Goal: Transaction & Acquisition: Subscribe to service/newsletter

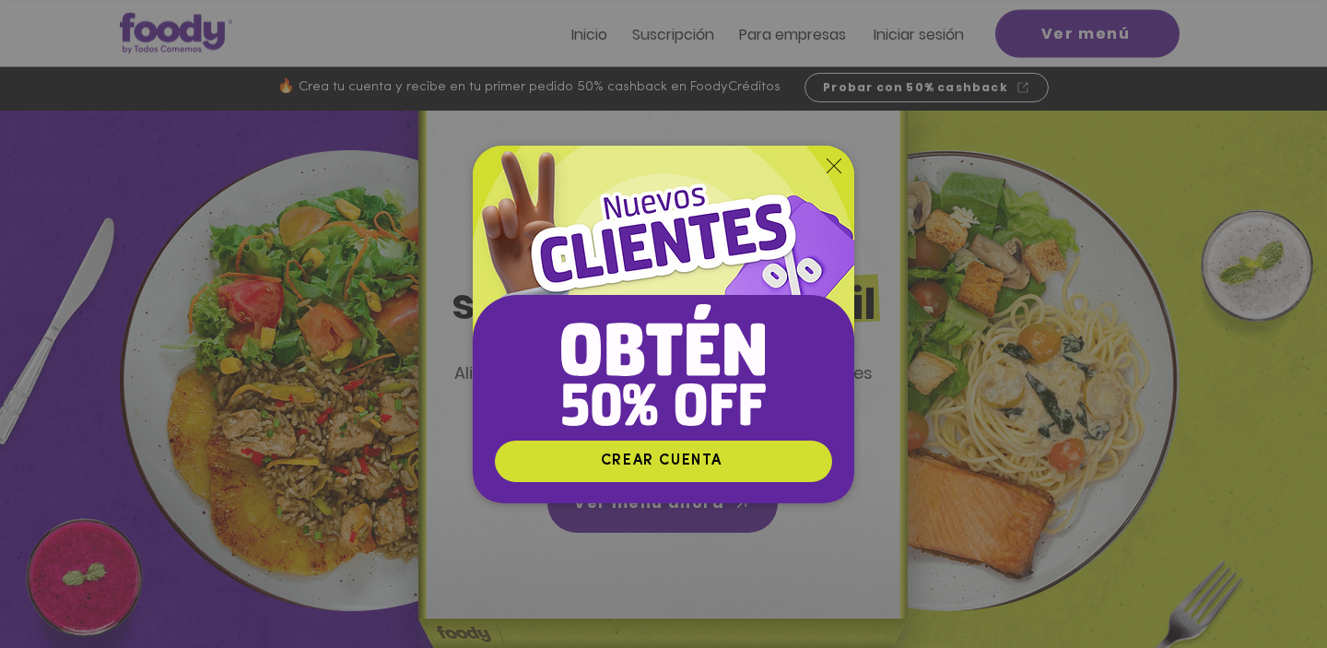
click at [838, 165] on icon "Volver al sitio" at bounding box center [834, 166] width 15 height 15
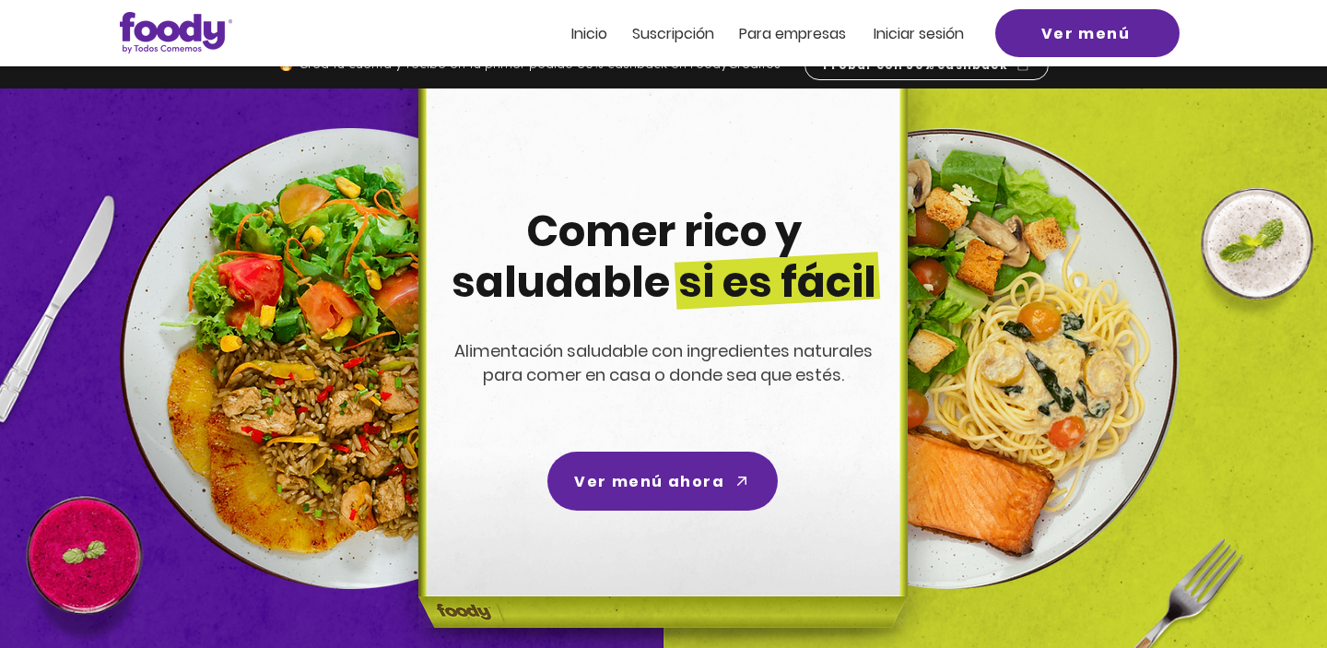
scroll to position [26, 0]
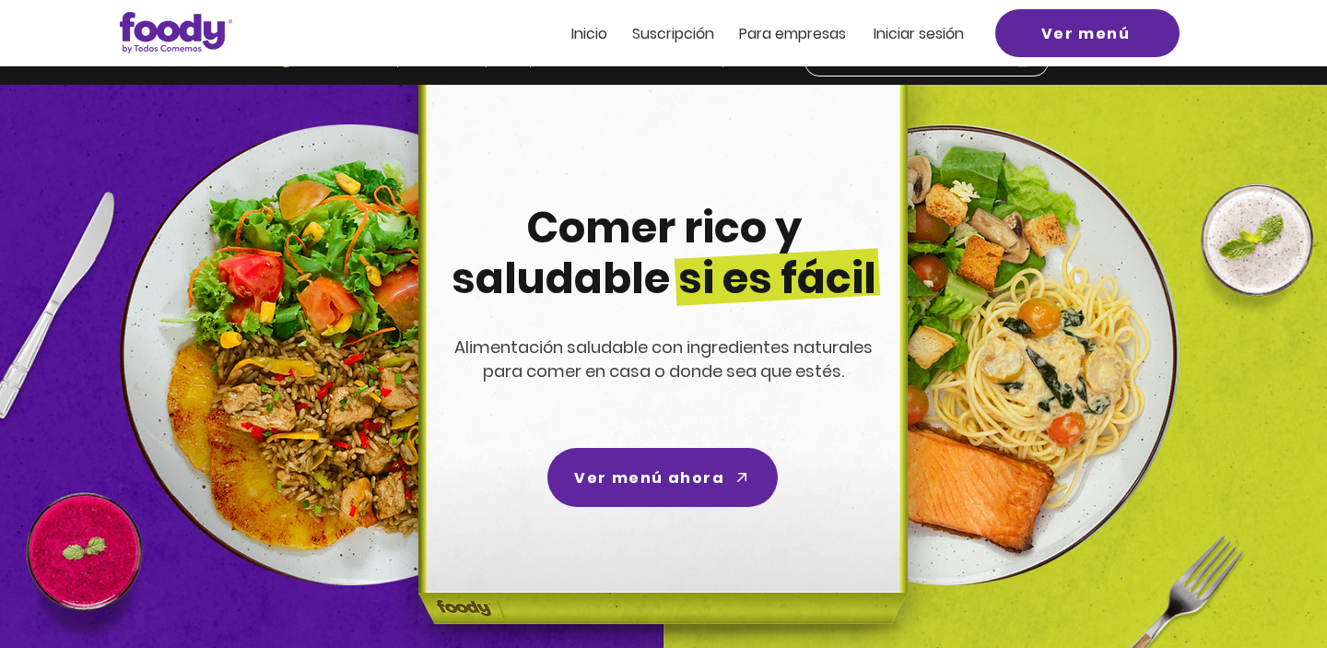
click at [582, 39] on span "Inicio" at bounding box center [589, 33] width 36 height 21
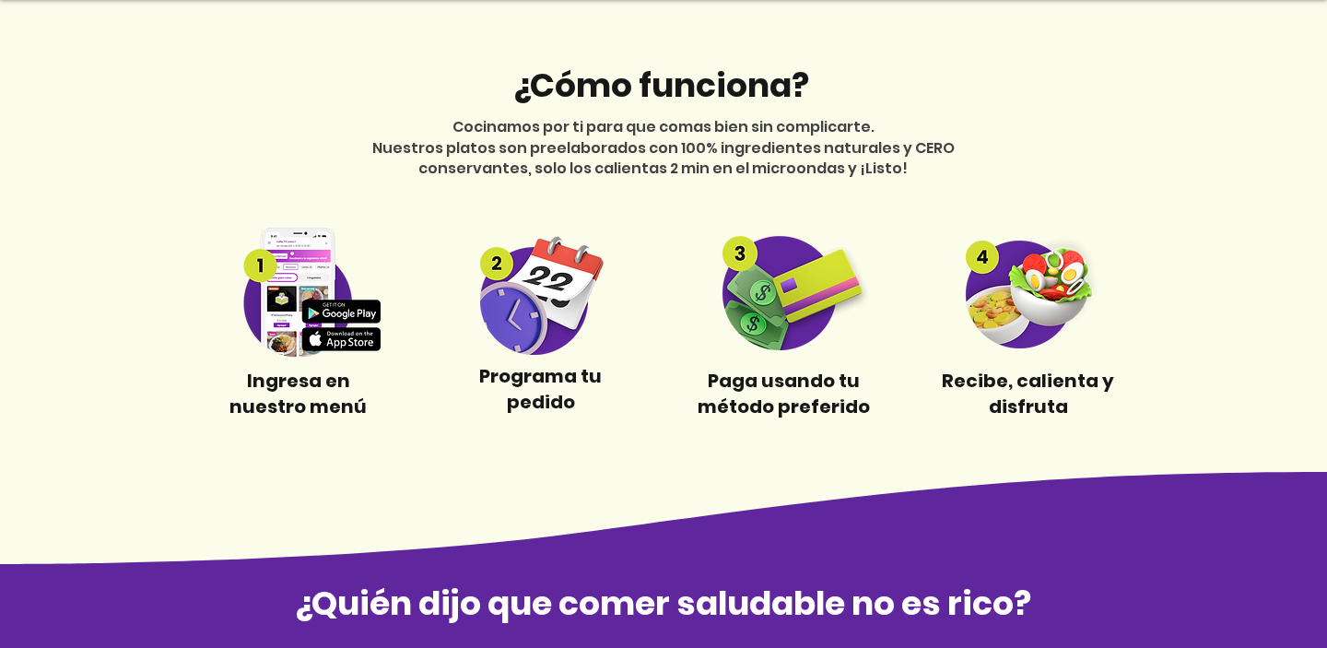
scroll to position [708, 0]
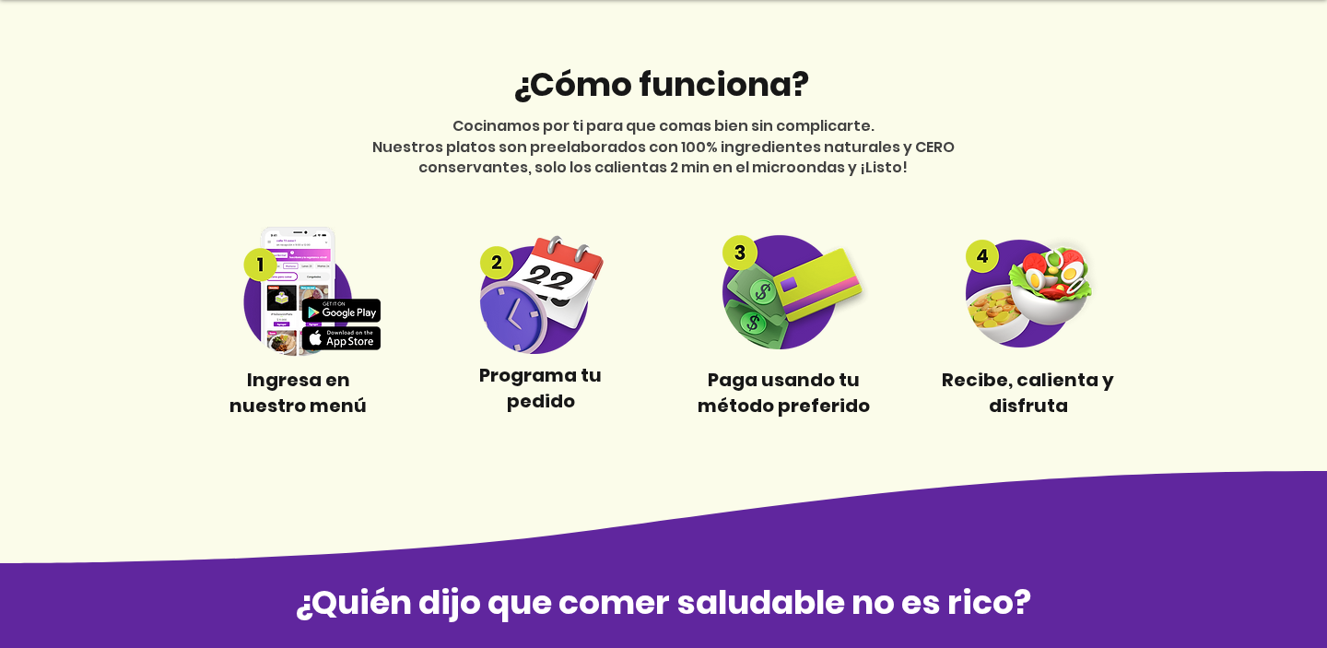
click at [1023, 297] on img at bounding box center [1028, 290] width 172 height 113
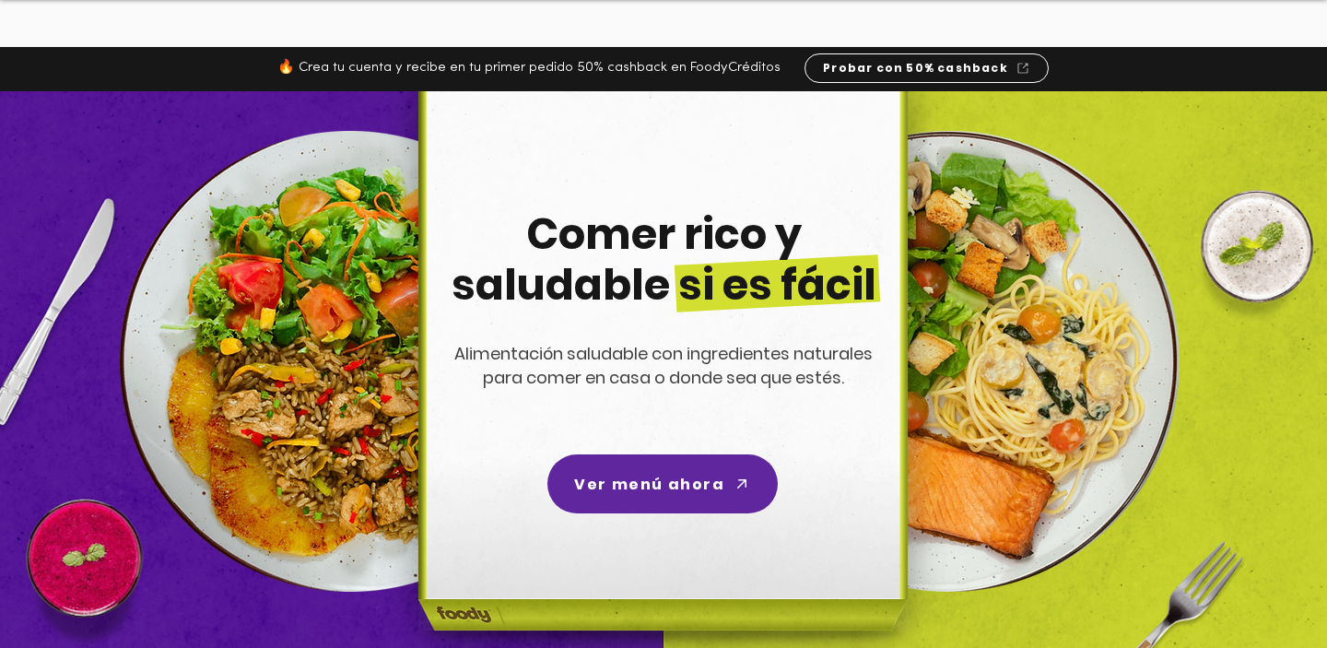
scroll to position [0, 0]
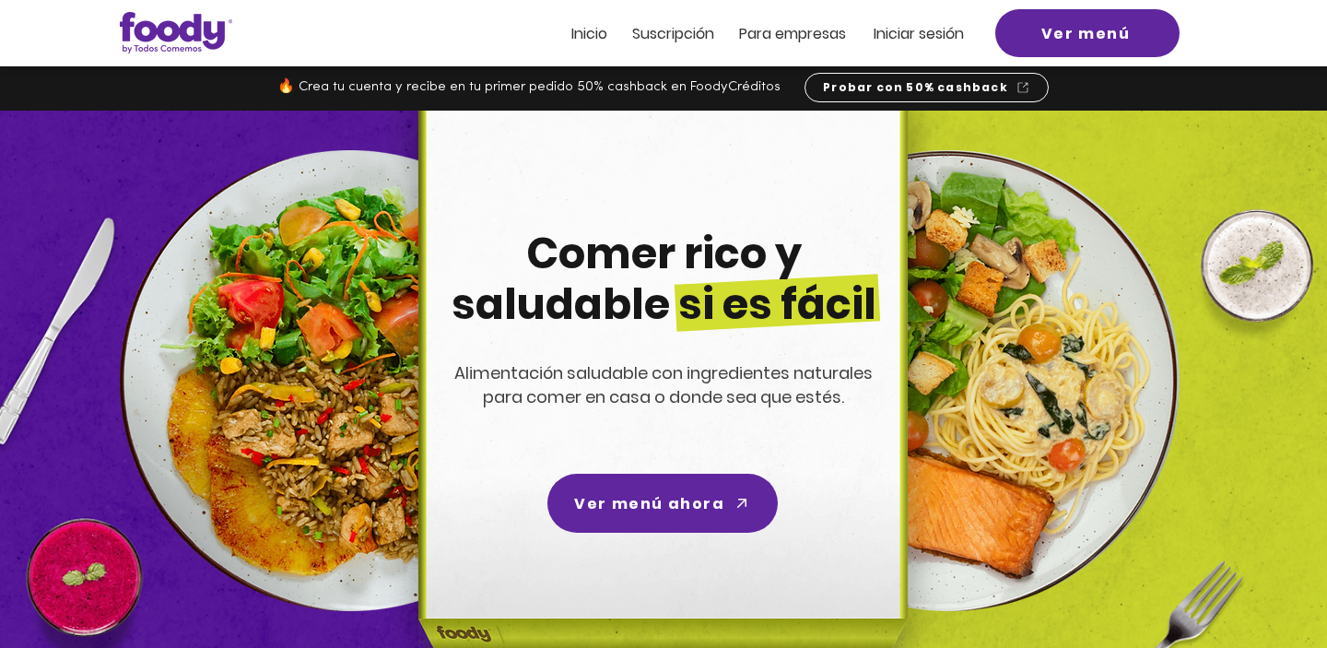
click at [662, 29] on span "Suscripción" at bounding box center [673, 33] width 82 height 21
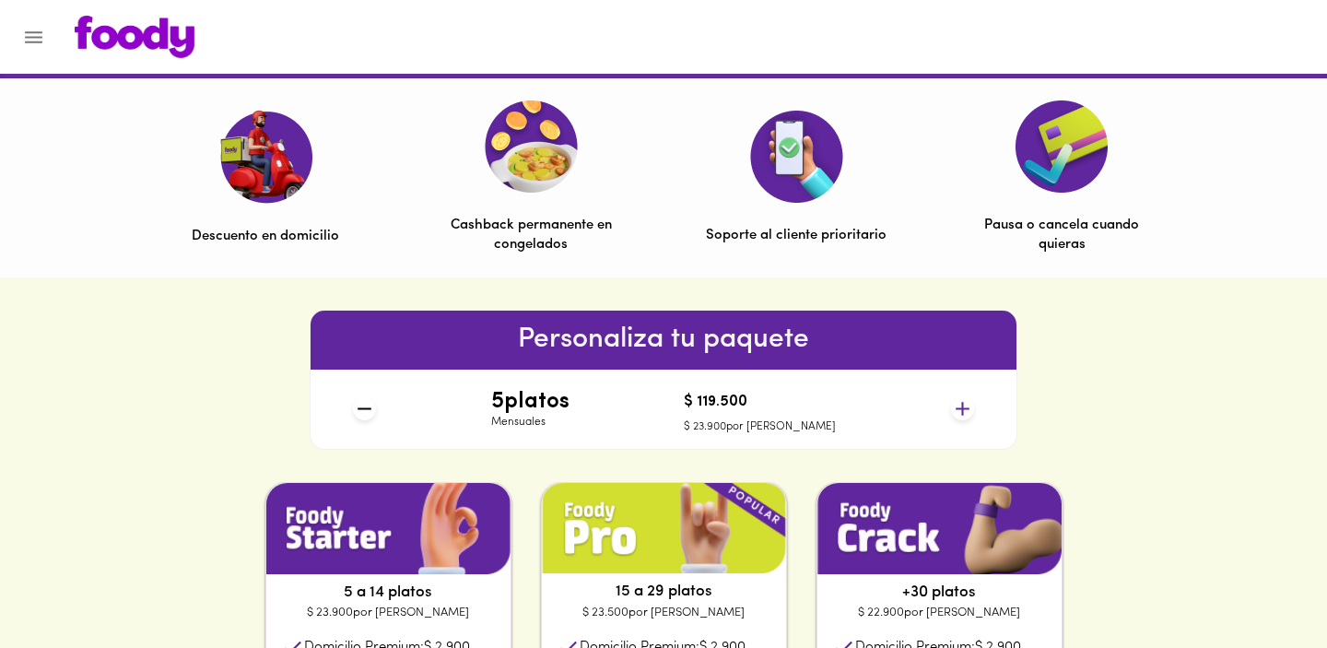
scroll to position [553, 0]
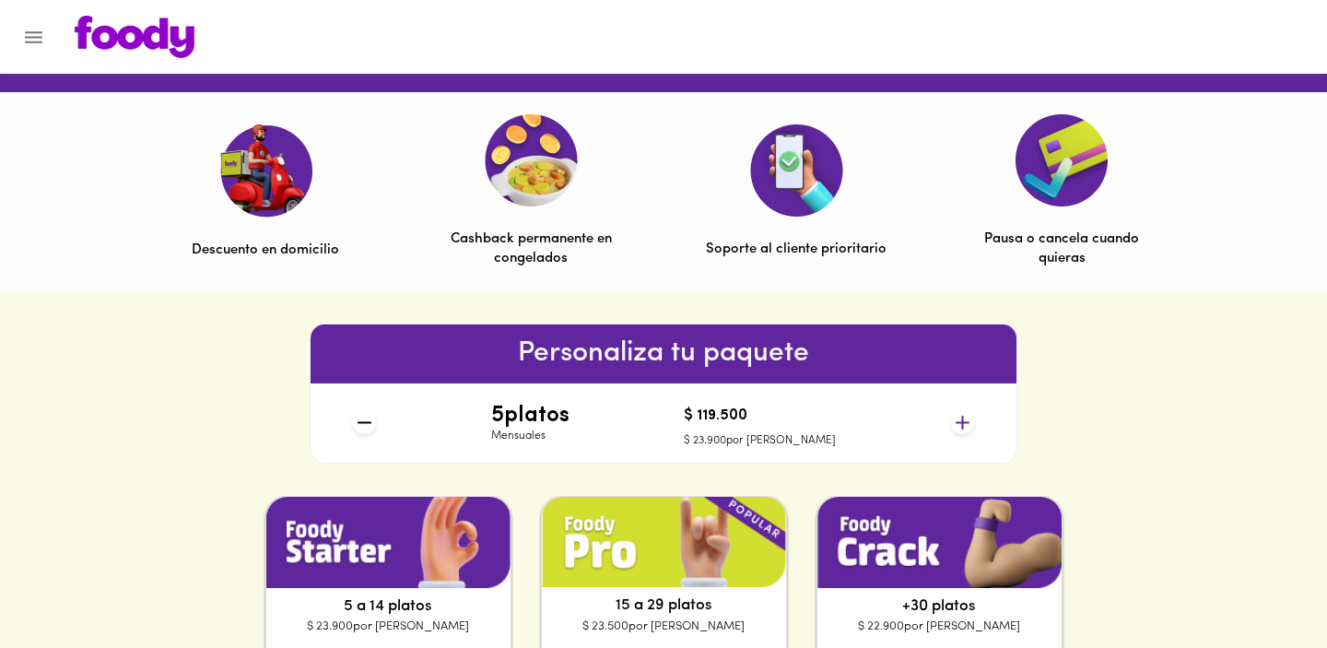
click at [549, 173] on img at bounding box center [531, 160] width 93 height 92
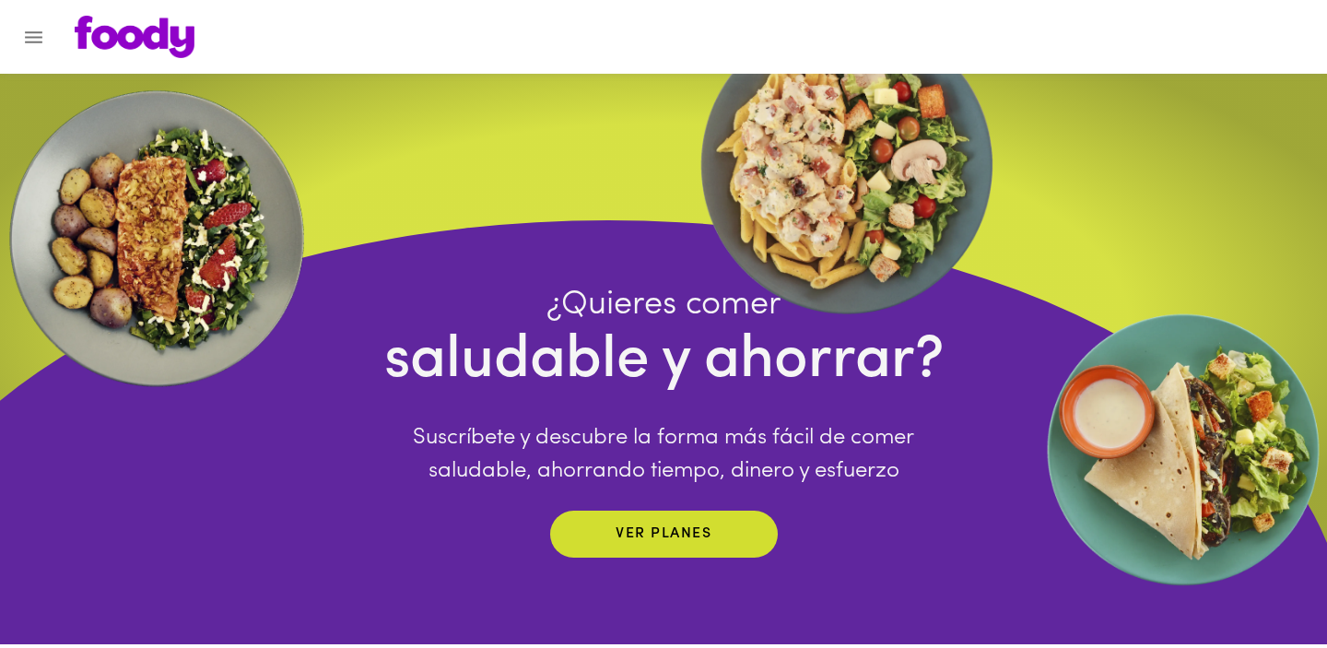
scroll to position [0, 0]
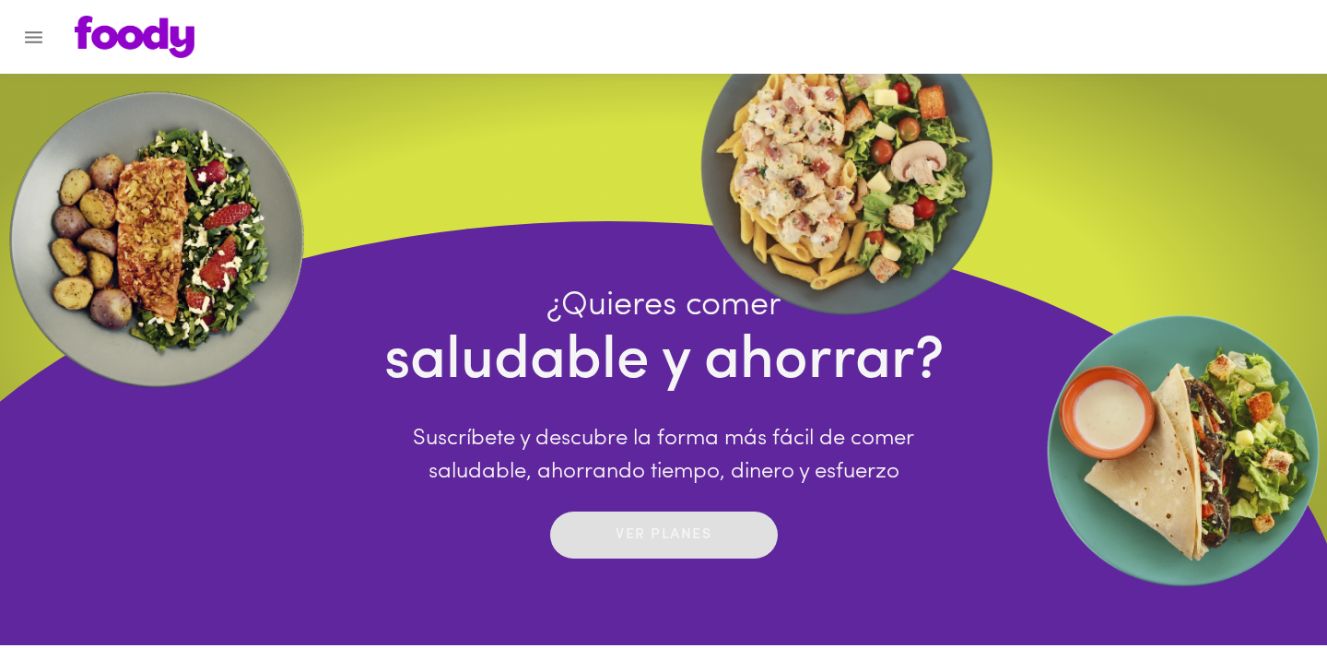
click at [671, 524] on p "Ver planes" at bounding box center [664, 534] width 96 height 21
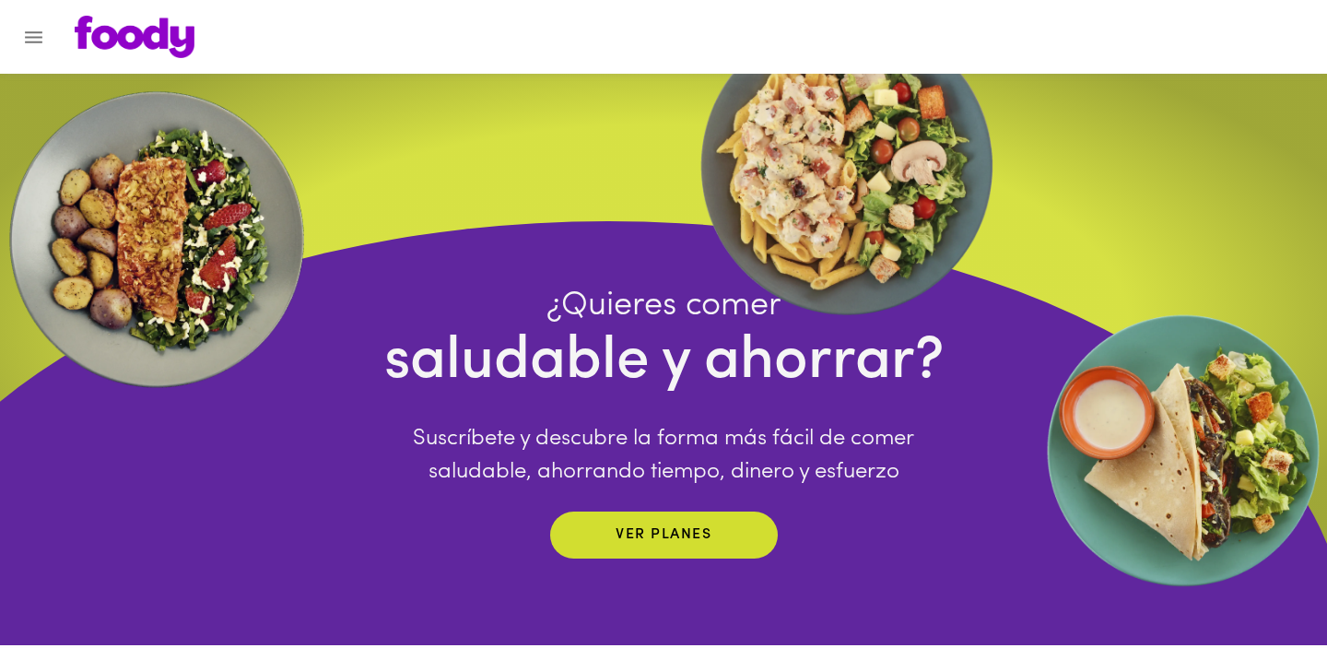
click at [27, 42] on icon "Menu" at bounding box center [34, 37] width 18 height 12
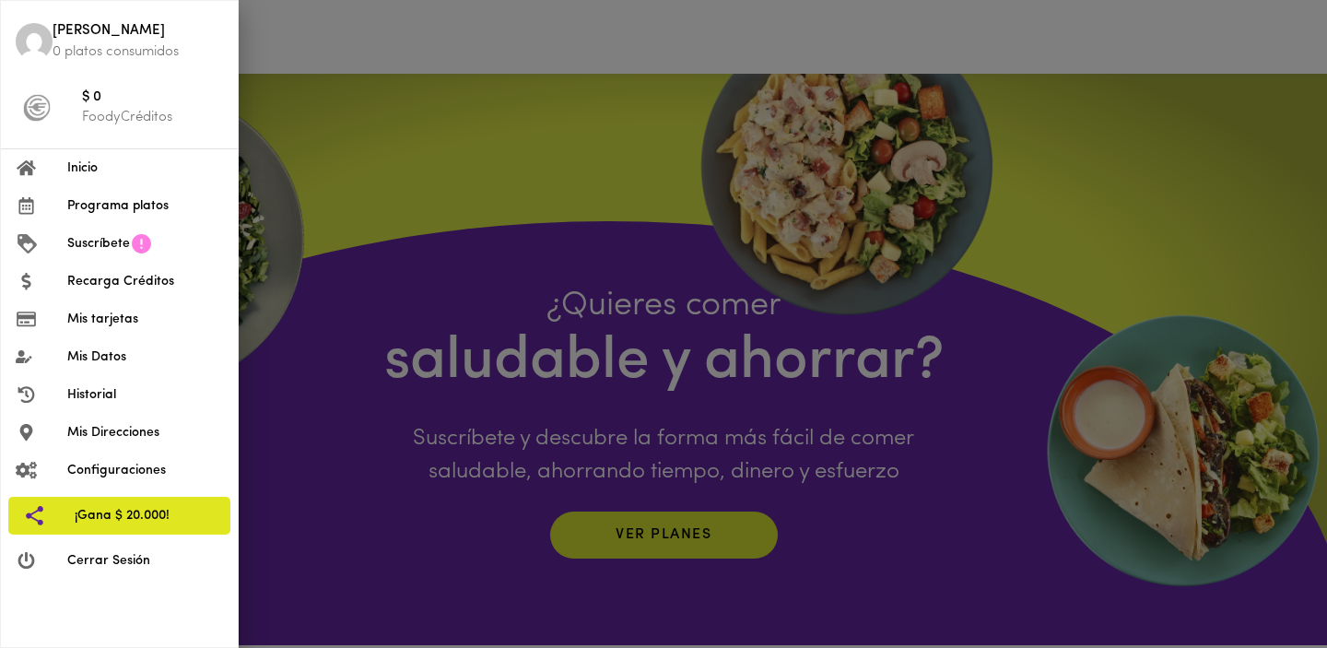
click at [142, 214] on span "Programa platos" at bounding box center [145, 205] width 156 height 19
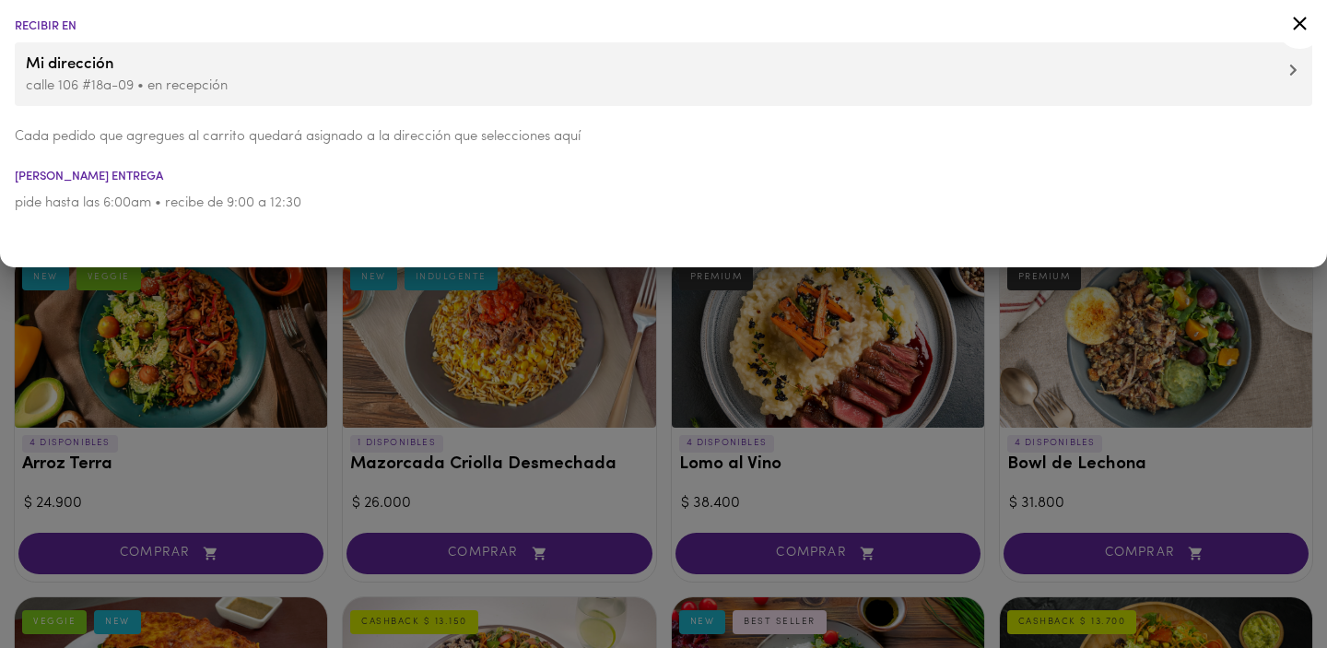
click at [347, 350] on div at bounding box center [663, 324] width 1327 height 648
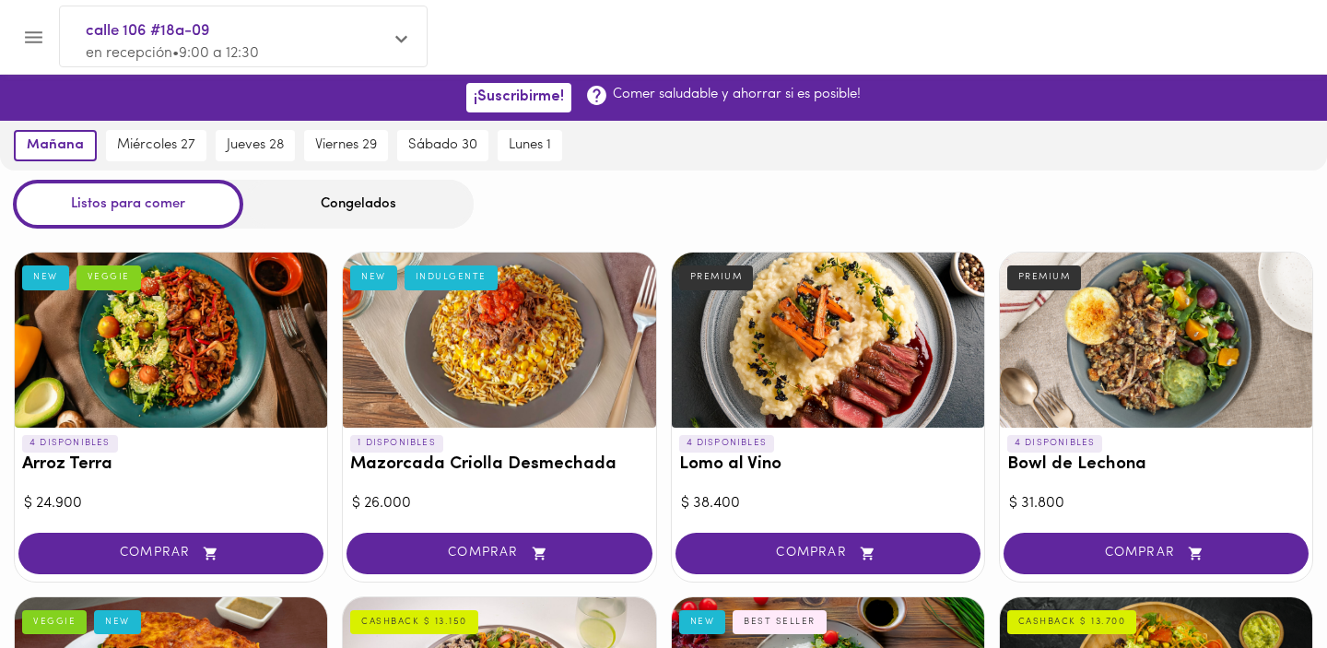
click at [309, 212] on div "Congelados" at bounding box center [358, 204] width 230 height 49
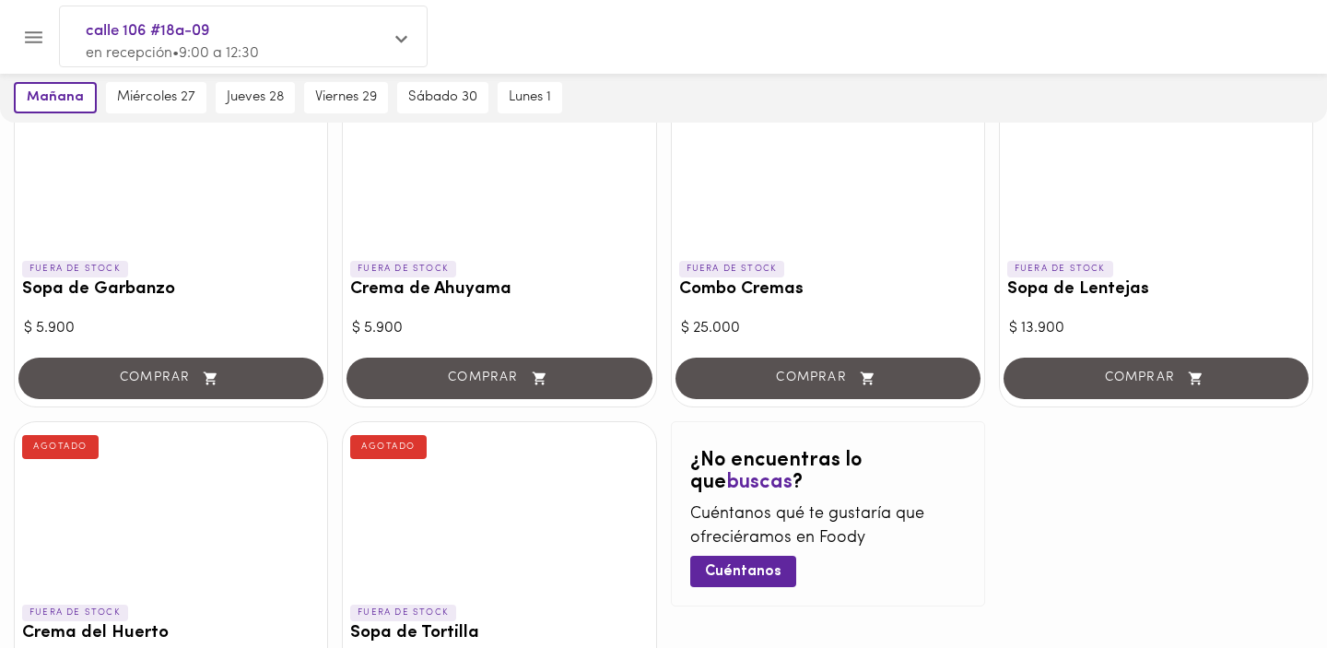
scroll to position [936, 0]
